Goal: Find specific fact: Find specific page/section

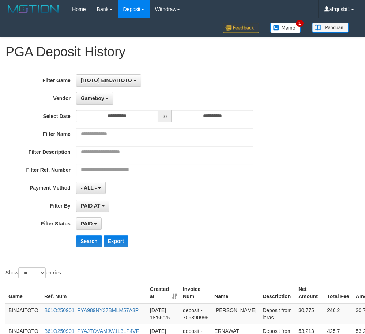
select select "**********"
select select "*"
select select "**"
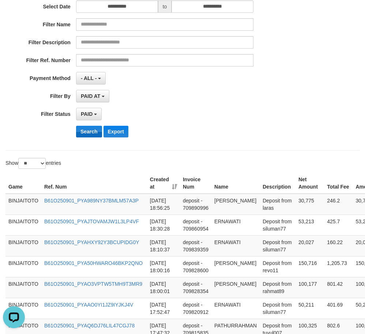
scroll to position [7, 0]
click at [89, 129] on button "Search" at bounding box center [89, 132] width 26 height 12
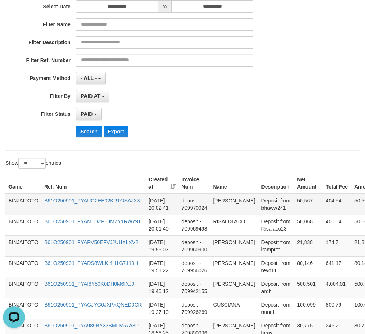
click at [218, 203] on td "[PERSON_NAME]" at bounding box center [234, 204] width 48 height 21
drag, startPoint x: 218, startPoint y: 203, endPoint x: 226, endPoint y: 207, distance: 9.2
click at [226, 207] on td "[PERSON_NAME]" at bounding box center [234, 204] width 48 height 21
copy td "[PERSON_NAME]"
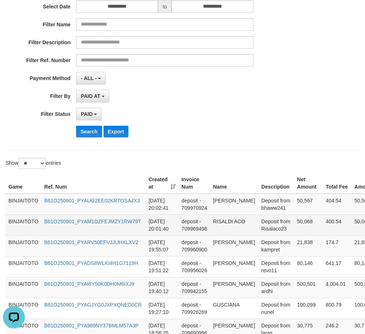
click at [226, 221] on td "RISALDI ACO" at bounding box center [234, 225] width 48 height 21
drag, startPoint x: 226, startPoint y: 221, endPoint x: 240, endPoint y: 221, distance: 14.3
click at [240, 221] on td "RISALDI ACO" at bounding box center [234, 225] width 48 height 21
copy td "RISALDI ACO"
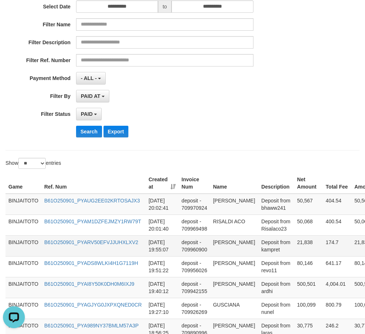
click at [223, 242] on td "[PERSON_NAME]" at bounding box center [234, 246] width 48 height 21
drag, startPoint x: 224, startPoint y: 244, endPoint x: 233, endPoint y: 256, distance: 15.4
click at [233, 256] on td "[PERSON_NAME]" at bounding box center [234, 246] width 48 height 21
copy td "[PERSON_NAME]"
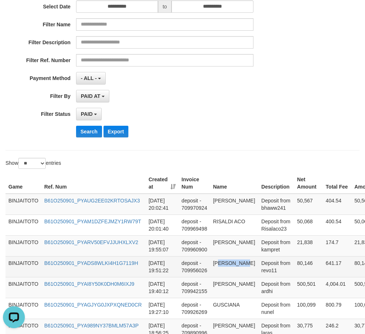
drag, startPoint x: 218, startPoint y: 262, endPoint x: 246, endPoint y: 261, distance: 28.6
click at [246, 261] on td "[PERSON_NAME]" at bounding box center [234, 266] width 48 height 21
click at [221, 265] on td "[PERSON_NAME]" at bounding box center [234, 266] width 48 height 21
drag, startPoint x: 221, startPoint y: 265, endPoint x: 236, endPoint y: 263, distance: 15.1
click at [236, 263] on td "[PERSON_NAME]" at bounding box center [234, 266] width 48 height 21
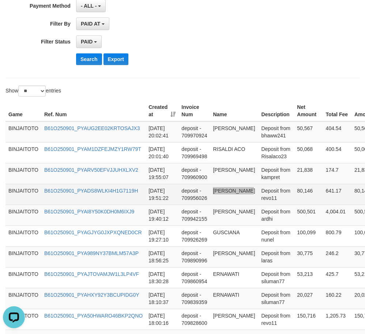
scroll to position [183, 0]
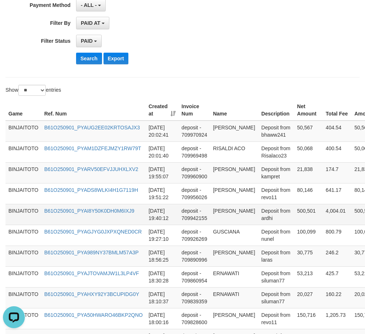
click at [223, 210] on td "[PERSON_NAME]" at bounding box center [234, 214] width 48 height 21
drag, startPoint x: 223, startPoint y: 210, endPoint x: 235, endPoint y: 218, distance: 14.7
click at [235, 218] on td "[PERSON_NAME]" at bounding box center [234, 214] width 48 height 21
copy td "[PERSON_NAME]"
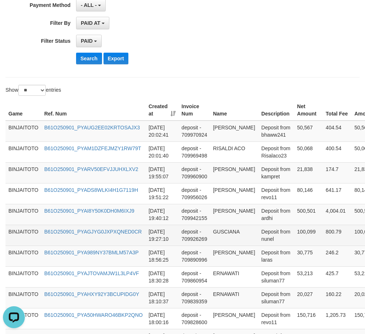
click at [224, 231] on td "GUSCIANA" at bounding box center [234, 235] width 48 height 21
copy td "GUSCIANA"
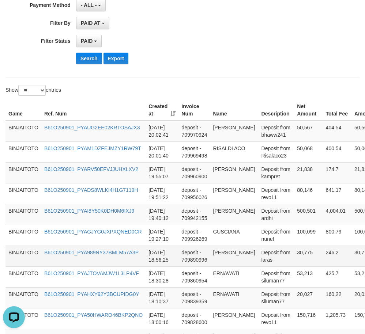
click at [231, 252] on td "[PERSON_NAME]" at bounding box center [234, 256] width 48 height 21
click at [231, 253] on td "[PERSON_NAME]" at bounding box center [234, 256] width 48 height 21
copy td "[PERSON_NAME]"
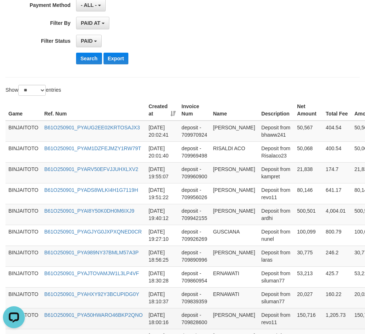
click at [220, 316] on td "[PERSON_NAME]" at bounding box center [234, 318] width 48 height 21
drag, startPoint x: 220, startPoint y: 316, endPoint x: 237, endPoint y: 314, distance: 17.4
click at [237, 314] on td "[PERSON_NAME]" at bounding box center [234, 318] width 48 height 21
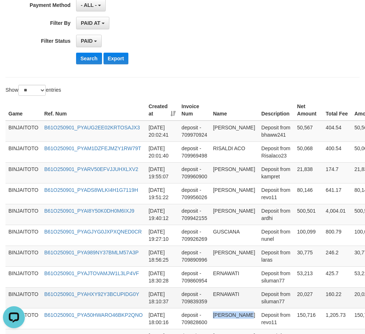
copy td "[PERSON_NAME]"
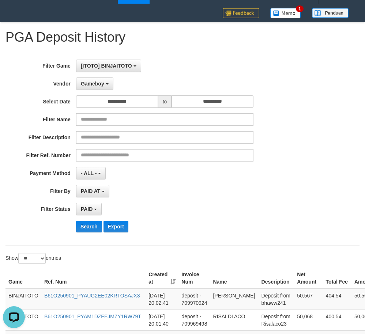
scroll to position [0, 0]
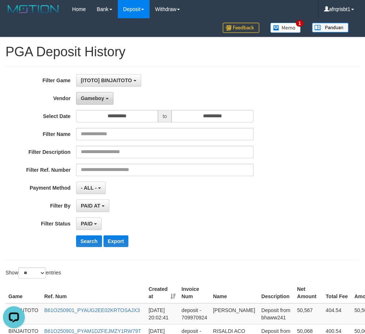
click at [96, 100] on span "Gameboy" at bounding box center [92, 98] width 23 height 6
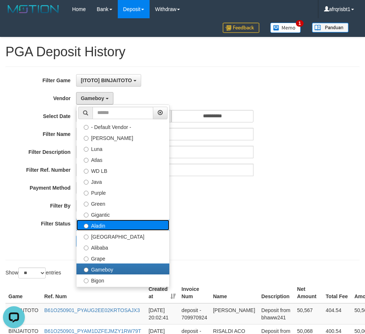
click at [112, 225] on label "Aladin" at bounding box center [122, 225] width 93 height 11
select select "**********"
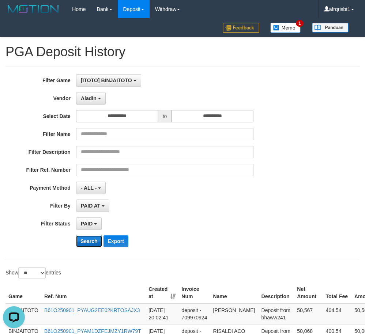
click at [96, 237] on button "Search" at bounding box center [89, 242] width 26 height 12
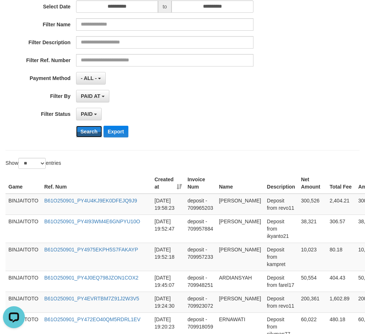
scroll to position [183, 0]
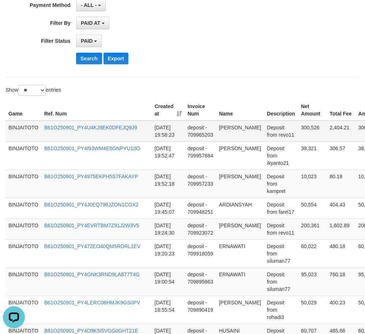
click at [224, 127] on td "[PERSON_NAME]" at bounding box center [240, 131] width 48 height 21
drag, startPoint x: 224, startPoint y: 127, endPoint x: 231, endPoint y: 132, distance: 8.6
click at [231, 132] on td "[PERSON_NAME]" at bounding box center [240, 131] width 48 height 21
copy td "[PERSON_NAME]"
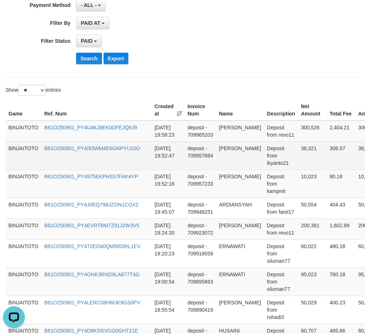
click at [226, 149] on td "[PERSON_NAME]" at bounding box center [240, 156] width 48 height 28
drag, startPoint x: 226, startPoint y: 149, endPoint x: 235, endPoint y: 159, distance: 13.2
click at [235, 159] on td "[PERSON_NAME]" at bounding box center [240, 156] width 48 height 28
copy td "[PERSON_NAME]"
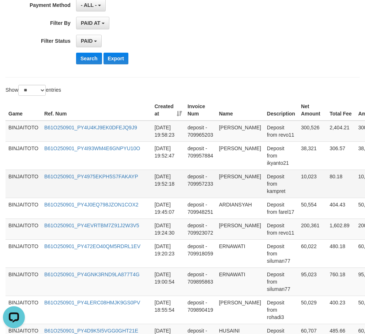
click at [227, 178] on td "[PERSON_NAME]" at bounding box center [240, 184] width 48 height 28
drag, startPoint x: 227, startPoint y: 178, endPoint x: 237, endPoint y: 185, distance: 12.1
click at [237, 185] on td "[PERSON_NAME]" at bounding box center [240, 184] width 48 height 28
copy td "[PERSON_NAME]"
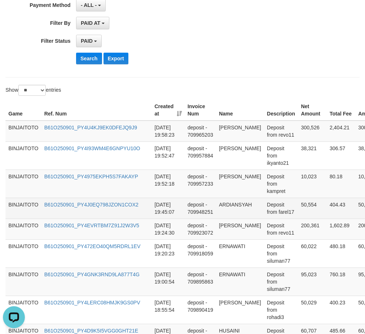
click at [233, 207] on td "ARDIANSYAH" at bounding box center [240, 208] width 48 height 21
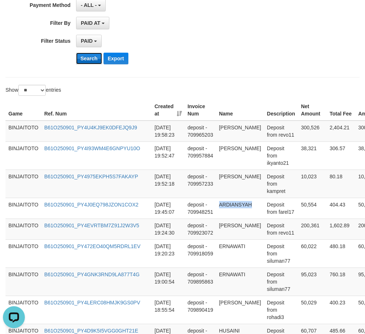
click at [91, 58] on button "Search" at bounding box center [89, 59] width 26 height 12
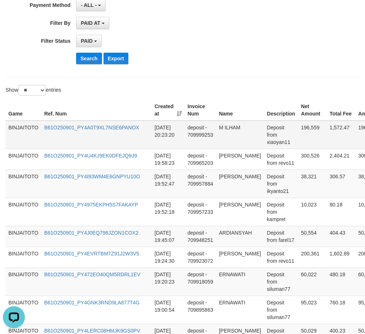
click at [220, 127] on td "M ILHAM" at bounding box center [240, 135] width 48 height 29
drag, startPoint x: 220, startPoint y: 127, endPoint x: 217, endPoint y: 131, distance: 5.2
click at [232, 127] on td "M ILHAM" at bounding box center [240, 135] width 48 height 29
